Goal: Find specific page/section: Find specific page/section

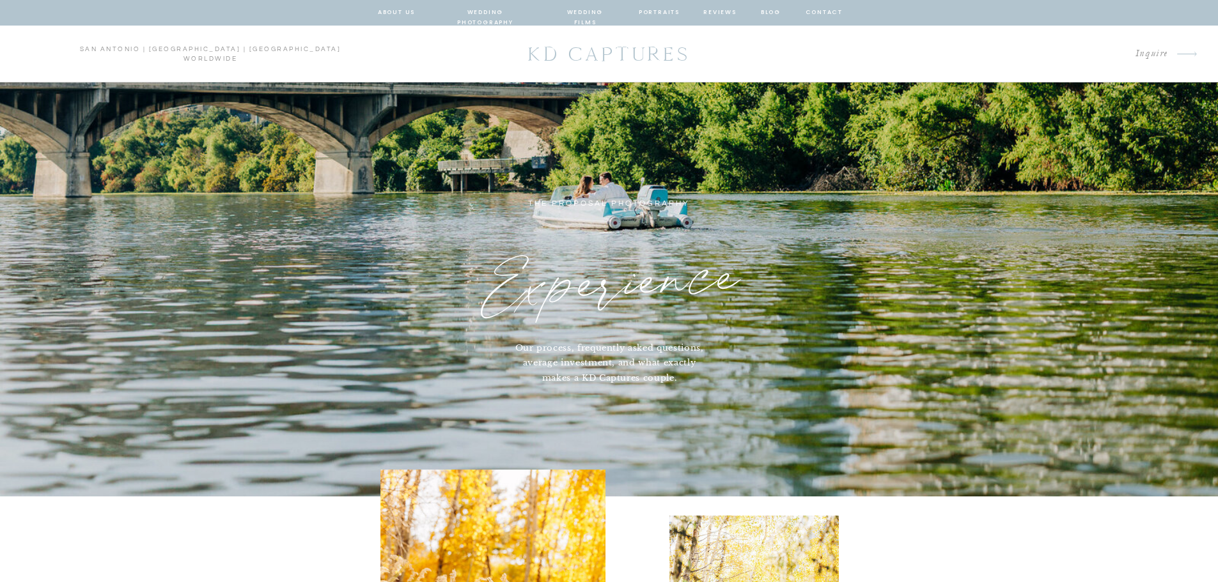
click at [502, 13] on nav "wedding photography" at bounding box center [485, 13] width 94 height 12
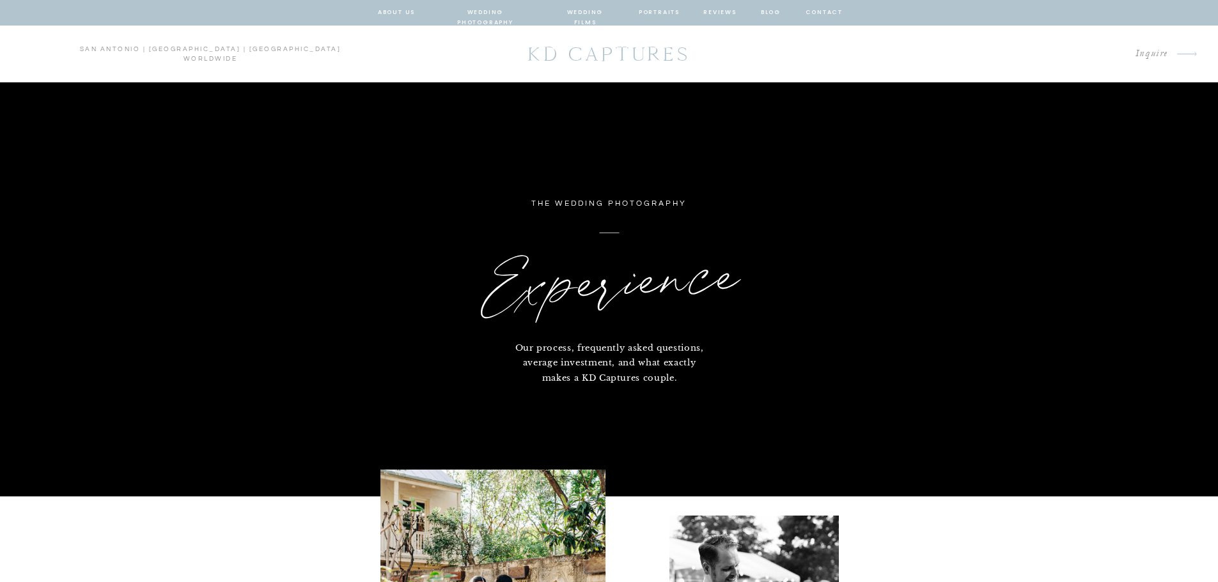
click at [724, 12] on nav "reviews" at bounding box center [720, 13] width 34 height 12
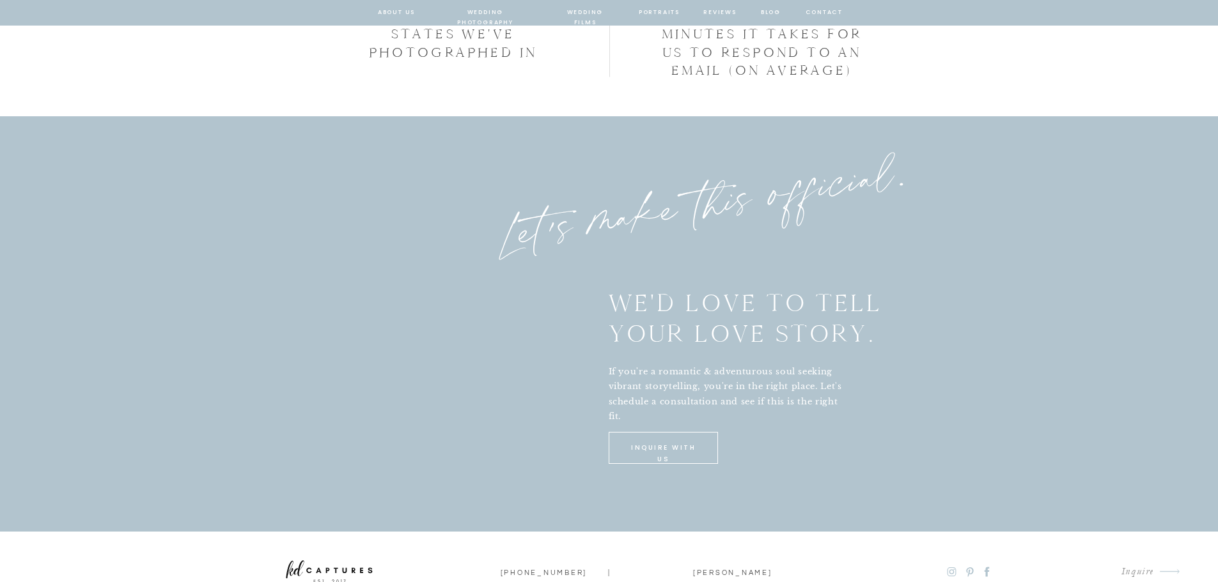
scroll to position [3324, 0]
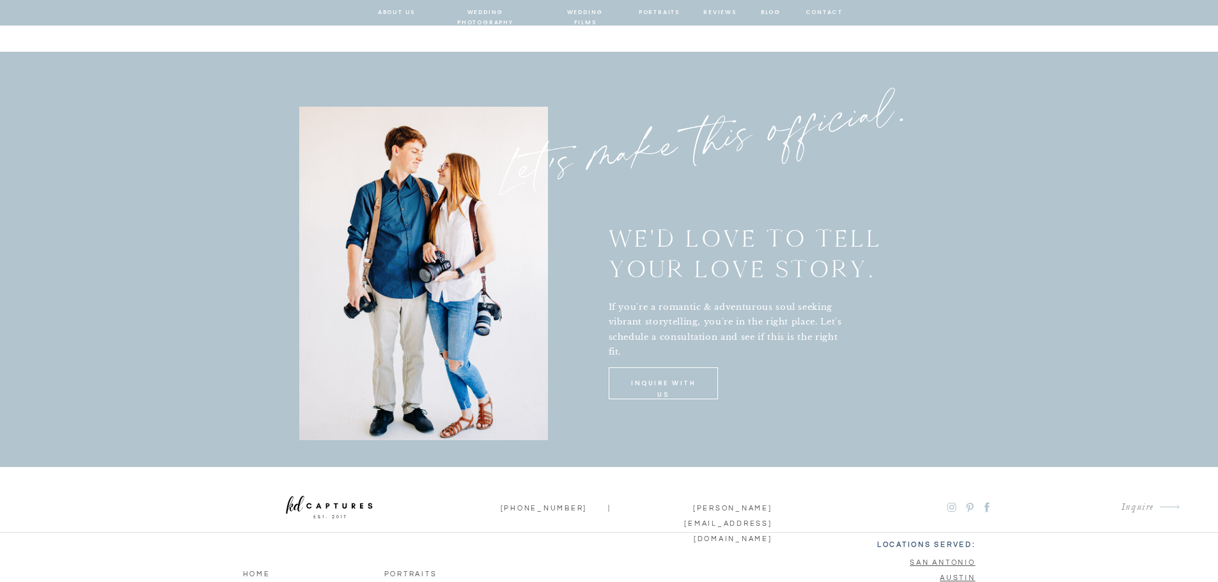
click at [629, 380] on p "INQUIRE with us" at bounding box center [663, 384] width 79 height 12
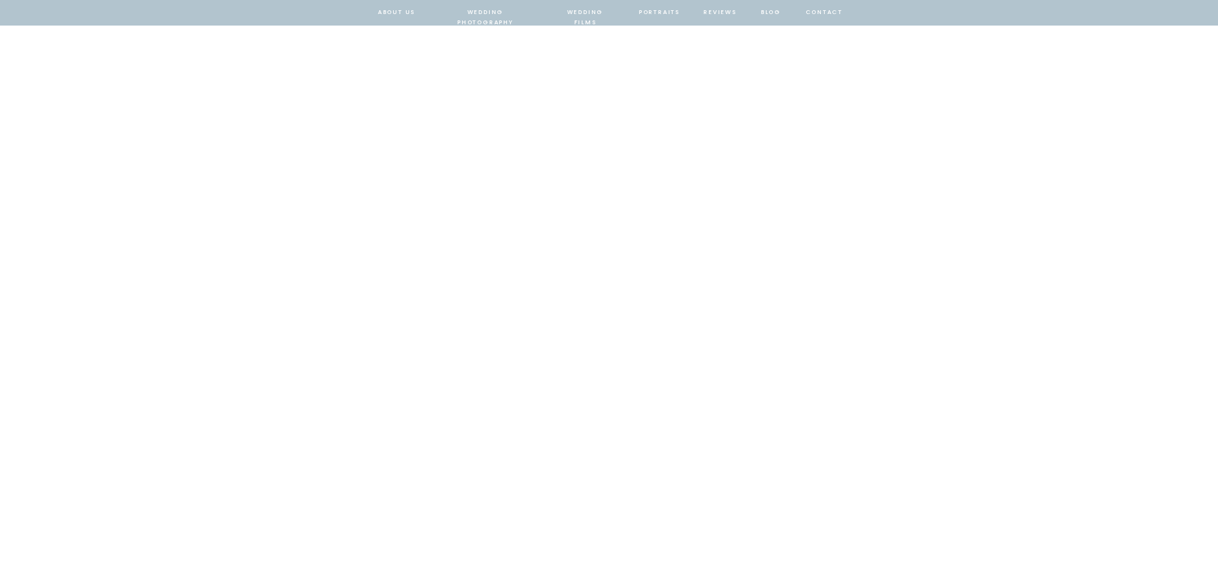
scroll to position [639, 0]
